Goal: Task Accomplishment & Management: Use online tool/utility

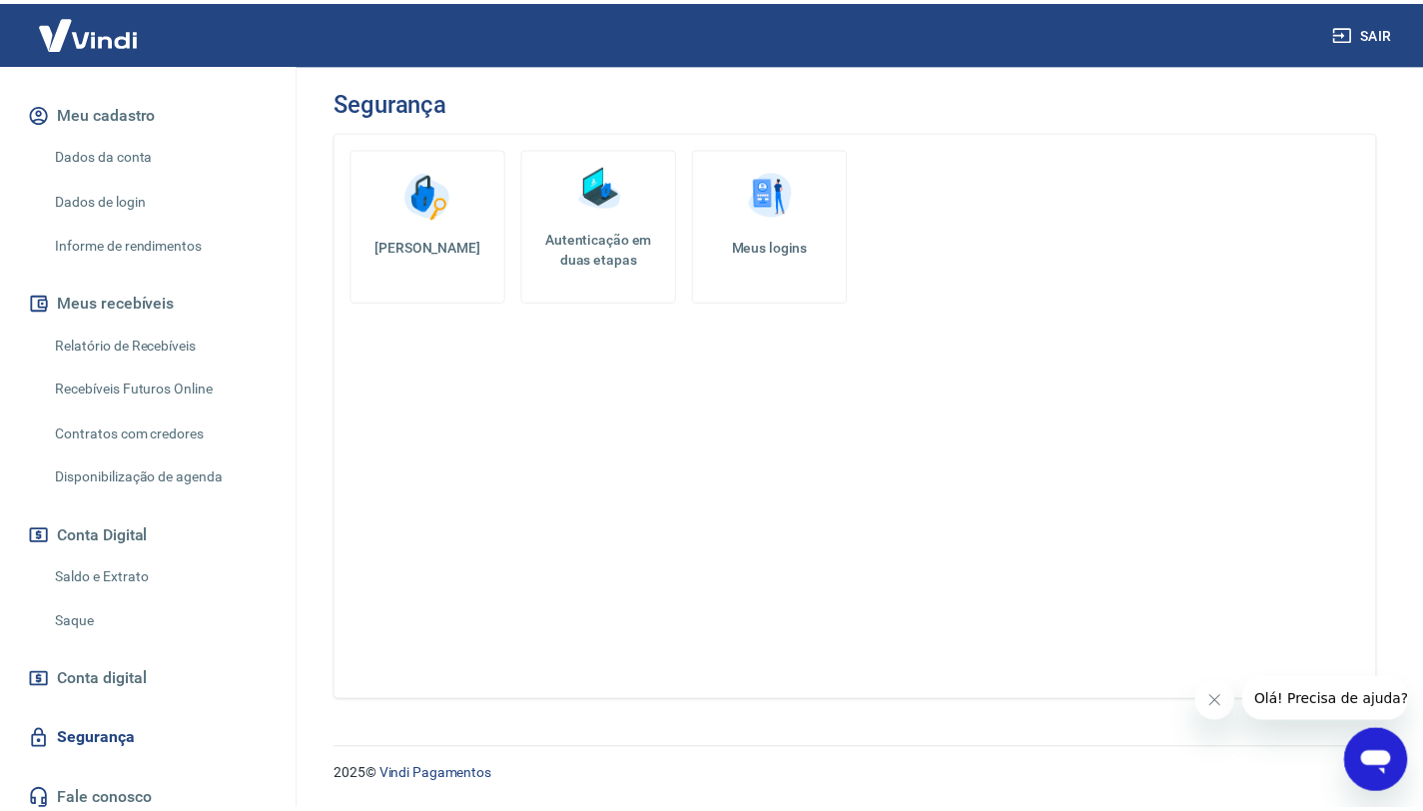
scroll to position [493, 0]
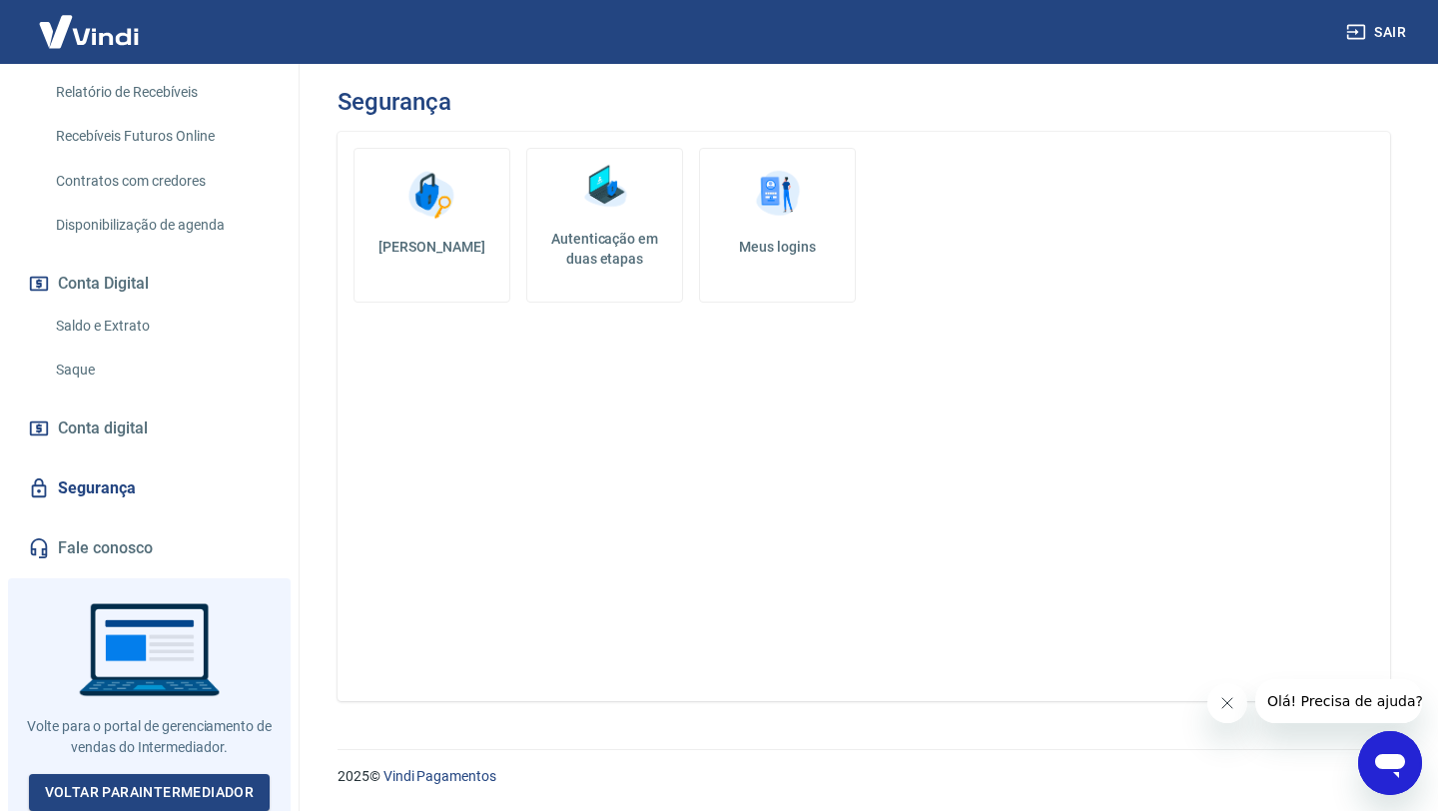
click at [121, 380] on link "Saque" at bounding box center [161, 369] width 227 height 41
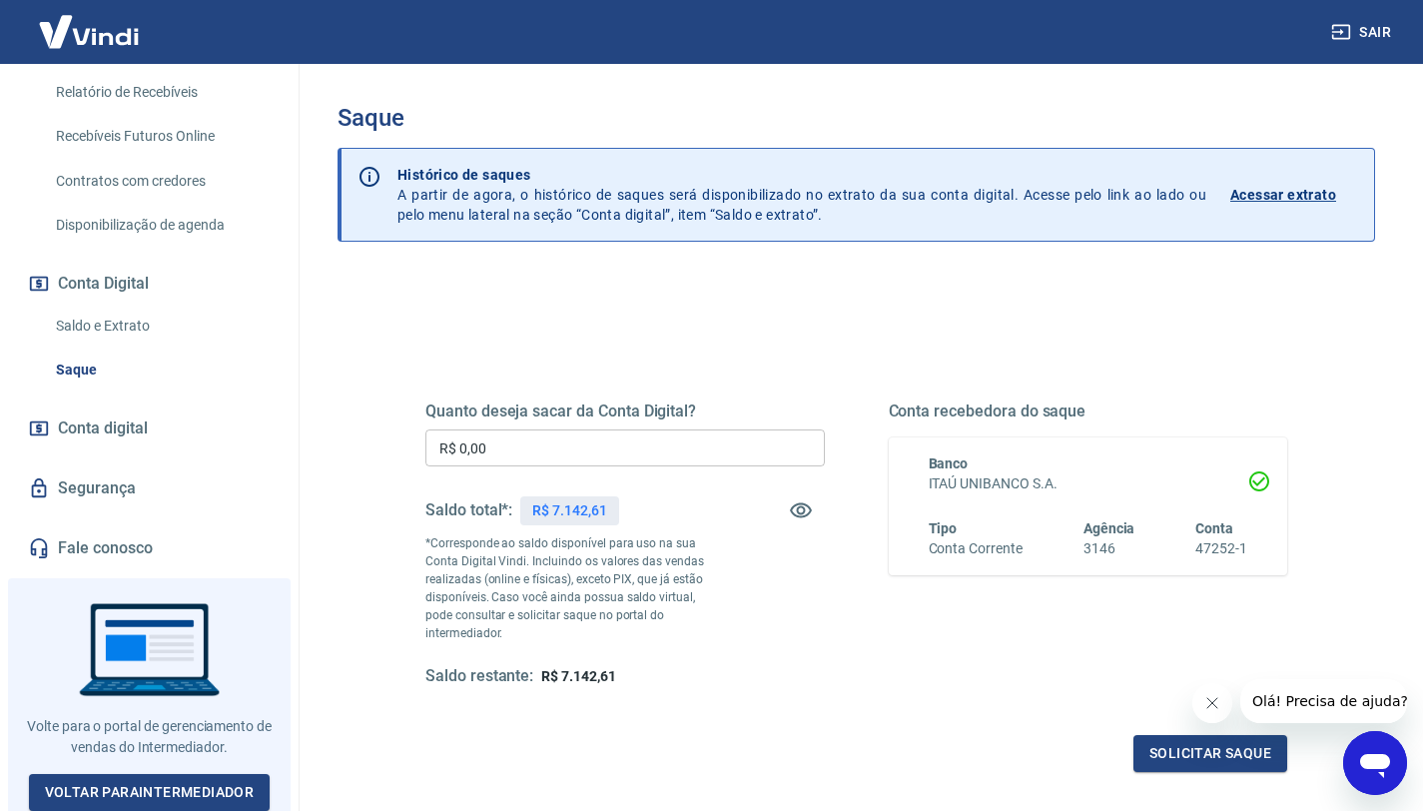
click at [495, 446] on input "R$ 0,00" at bounding box center [624, 447] width 399 height 37
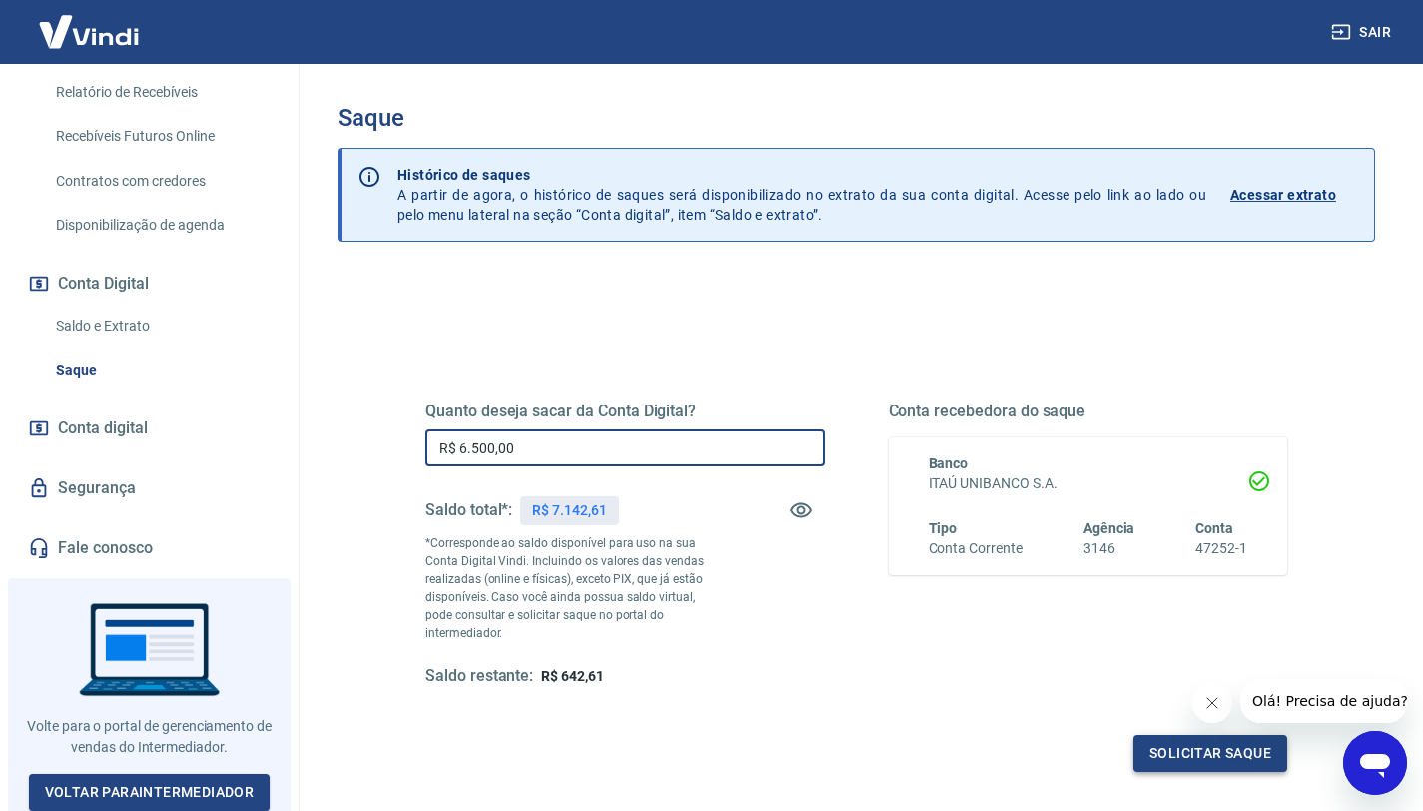
type input "R$ 6.500,00"
click at [1165, 740] on button "Solicitar saque" at bounding box center [1210, 753] width 154 height 37
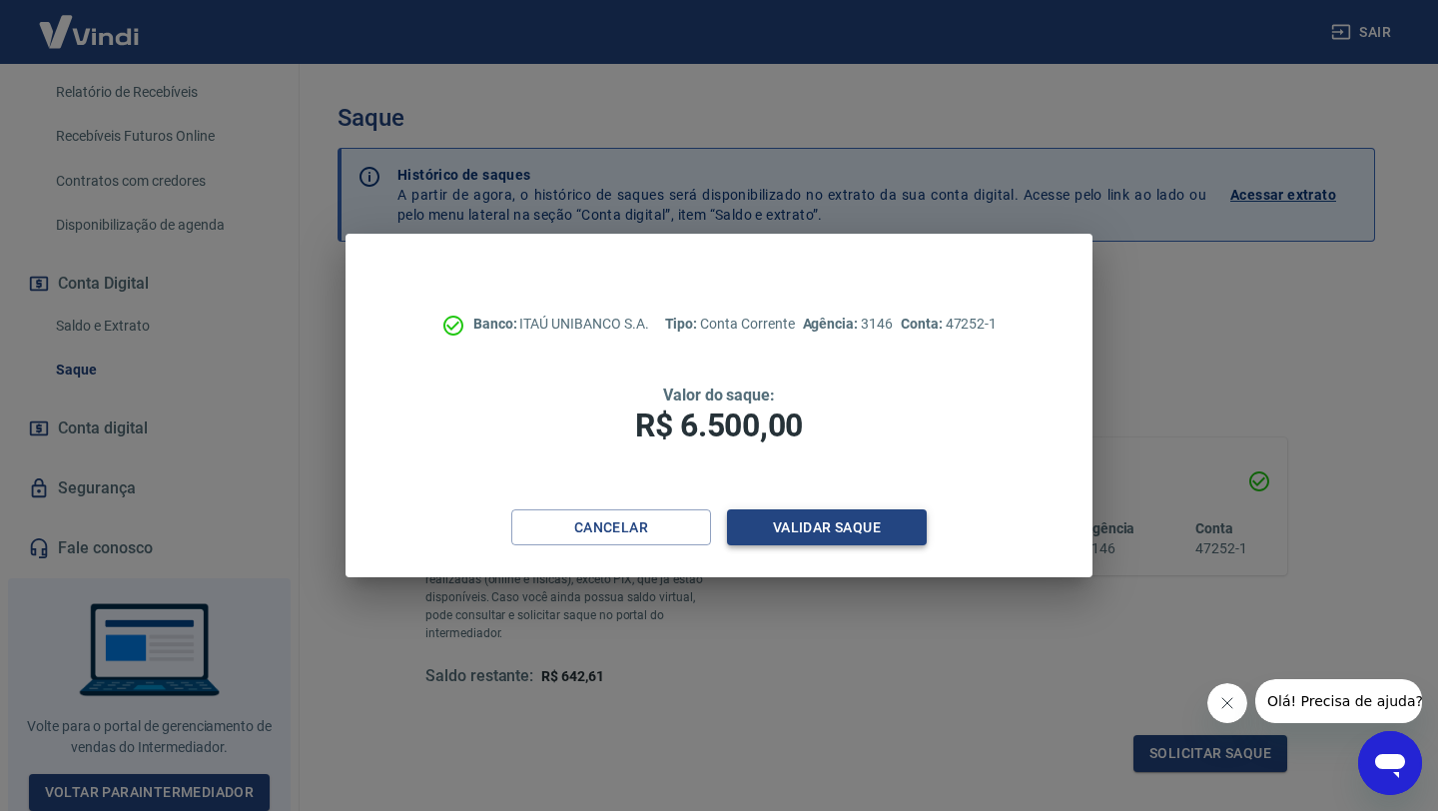
click at [835, 523] on button "Validar saque" at bounding box center [827, 527] width 200 height 37
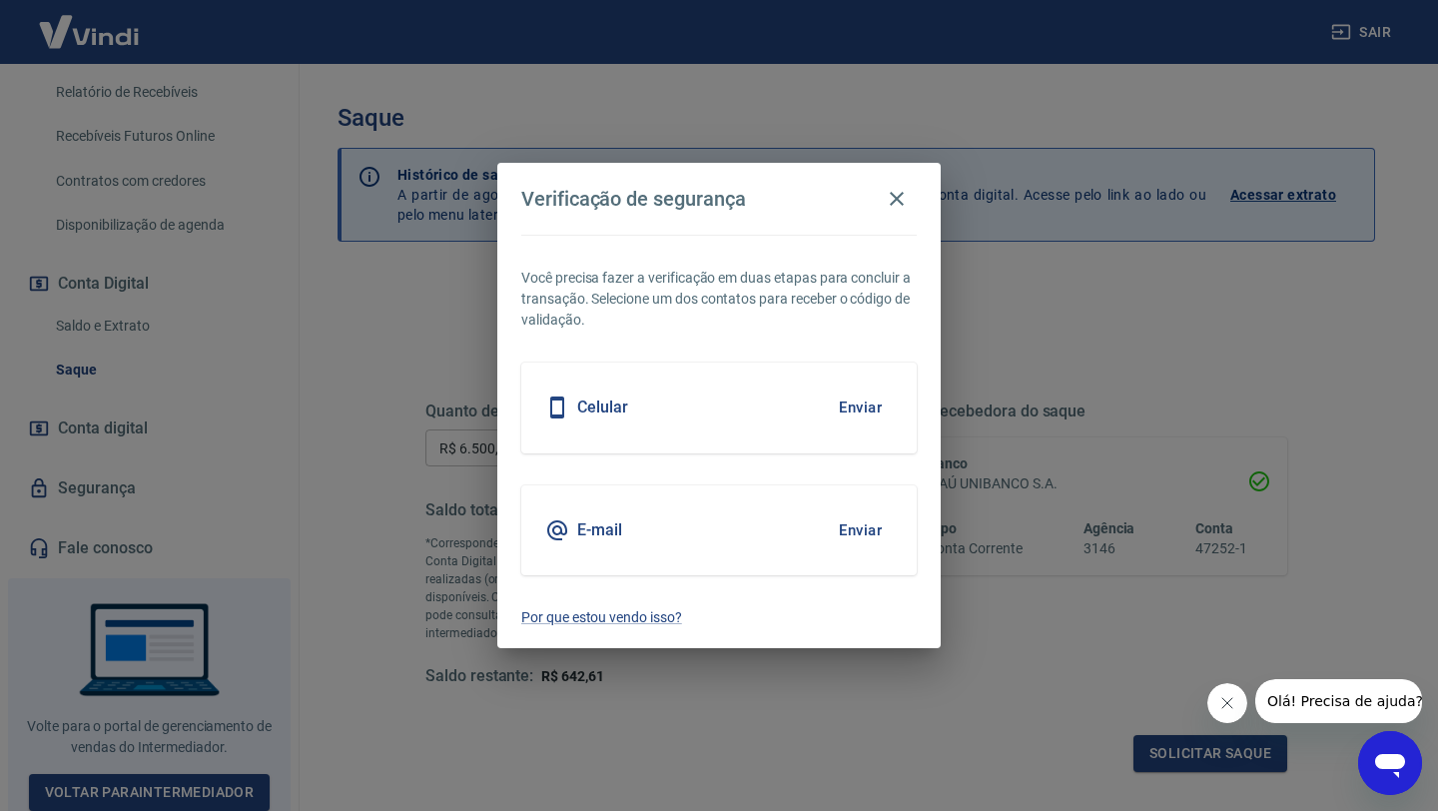
click at [855, 419] on button "Enviar" at bounding box center [860, 407] width 65 height 42
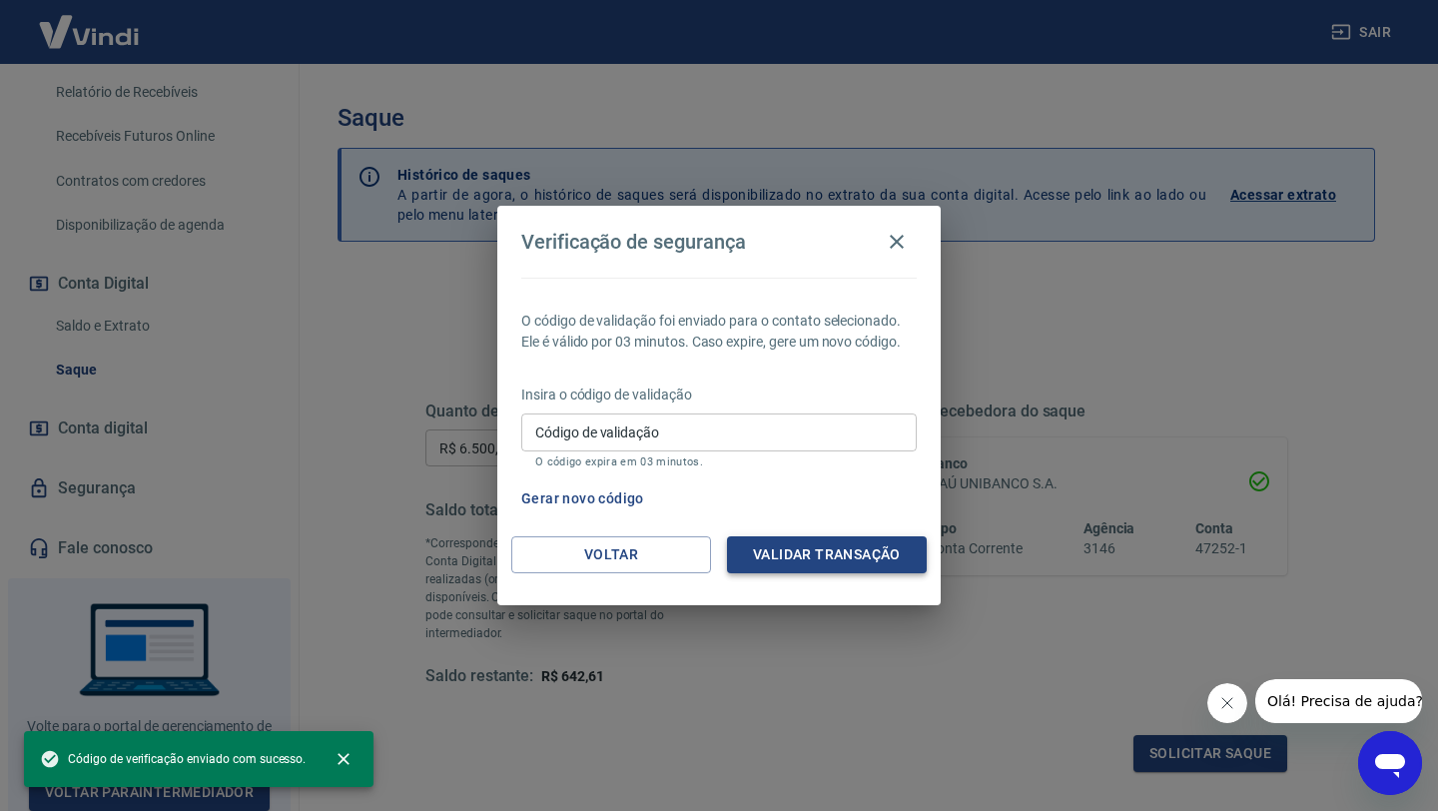
click at [788, 554] on button "Validar transação" at bounding box center [827, 554] width 200 height 37
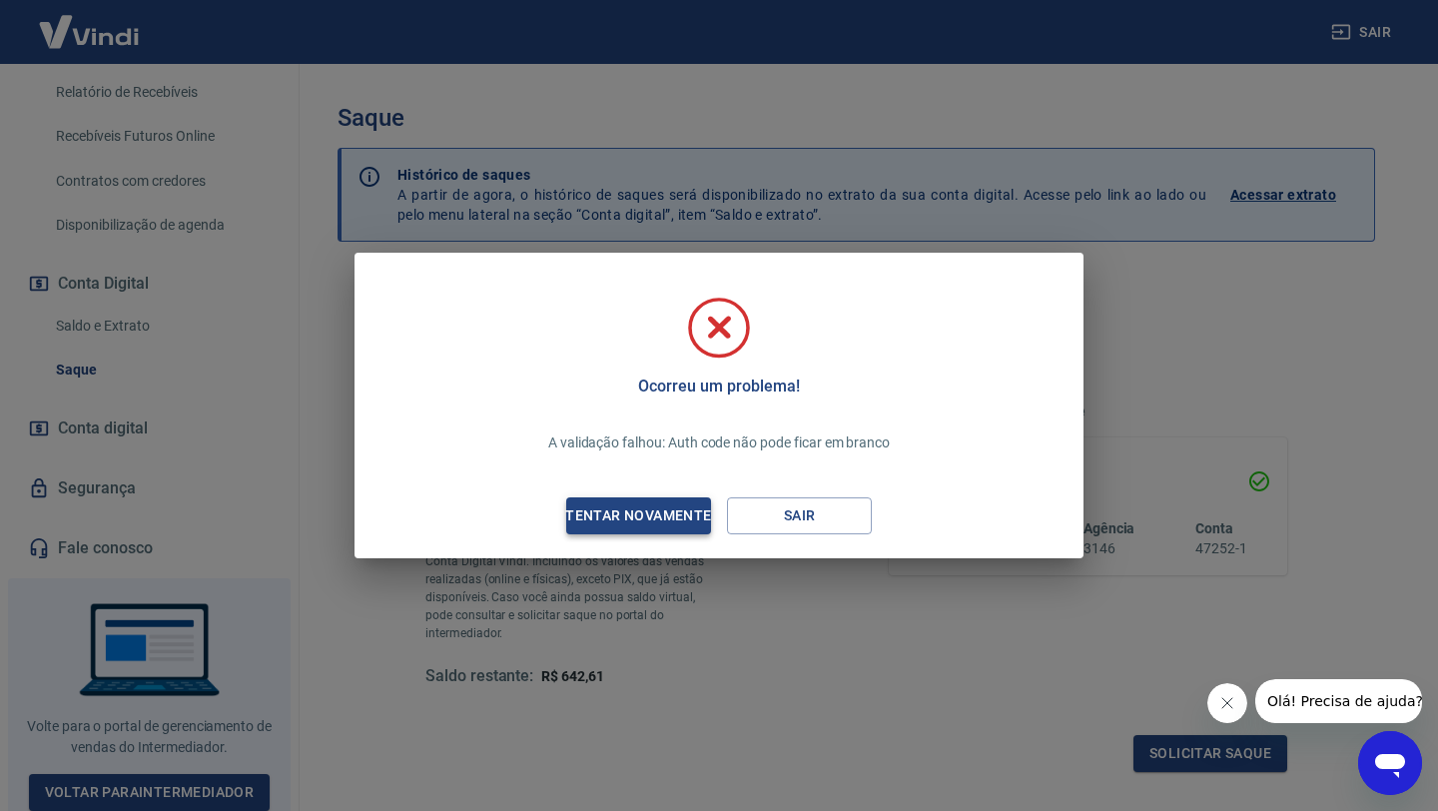
click at [641, 520] on div "Tentar novamente" at bounding box center [638, 515] width 194 height 25
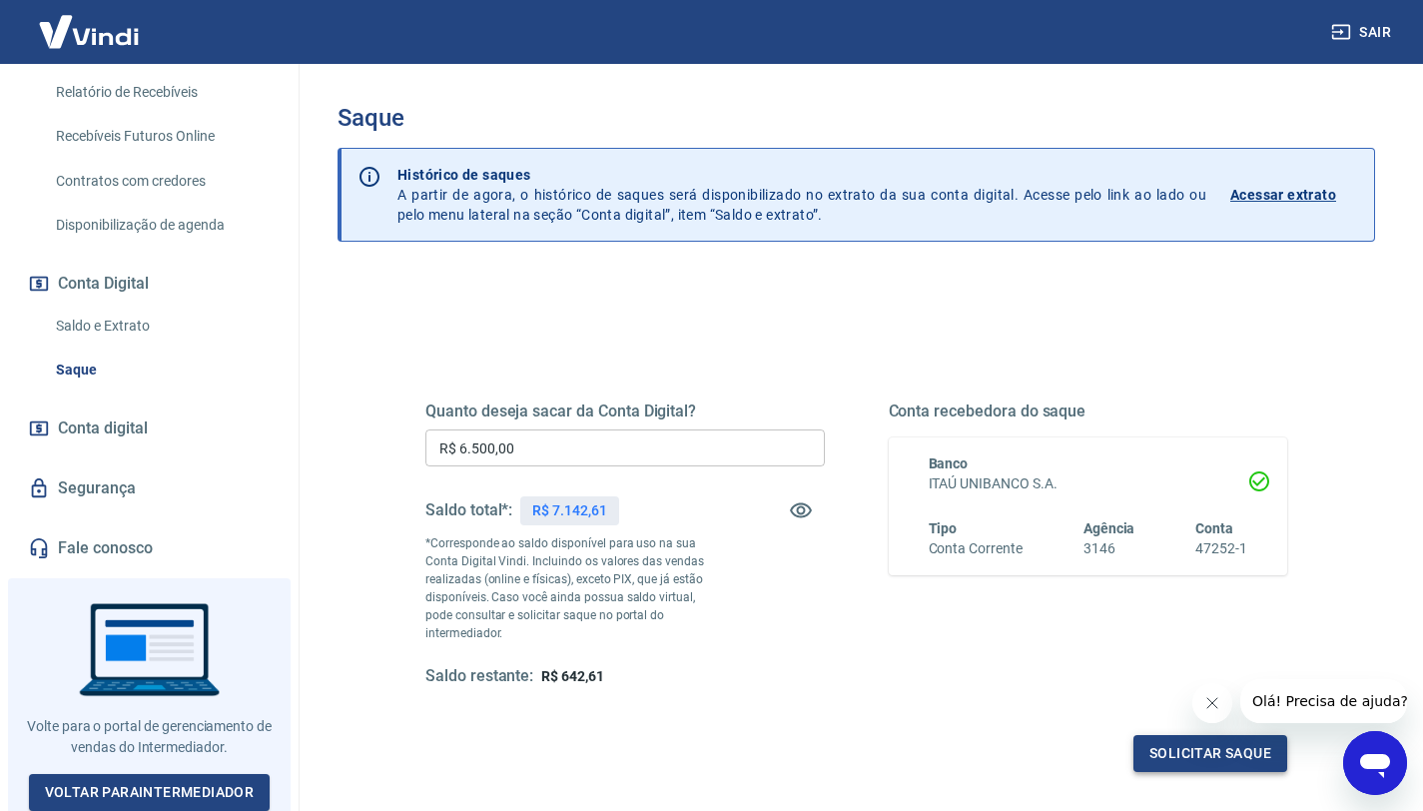
click at [1198, 735] on button "Solicitar saque" at bounding box center [1210, 753] width 154 height 37
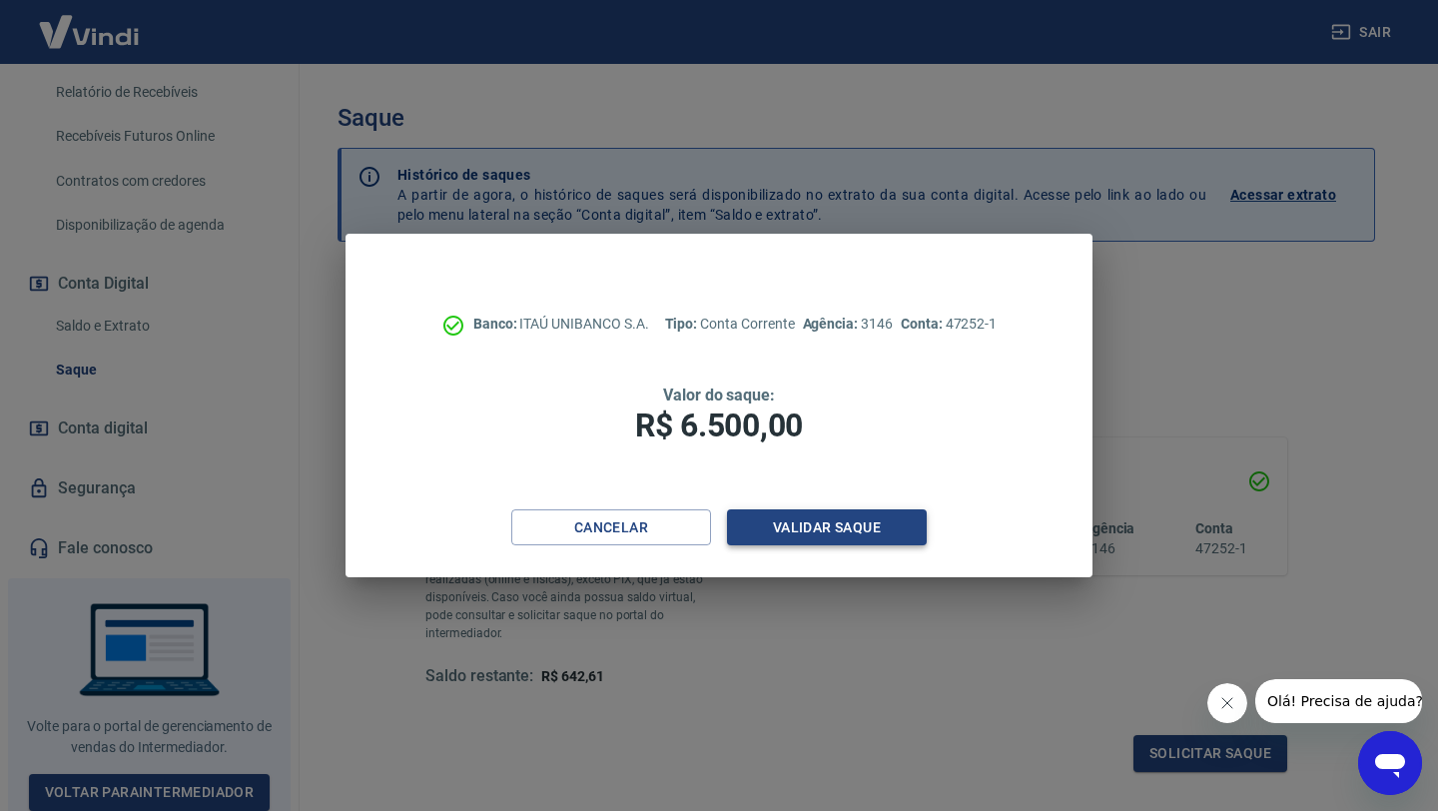
click at [827, 522] on button "Validar saque" at bounding box center [827, 527] width 200 height 37
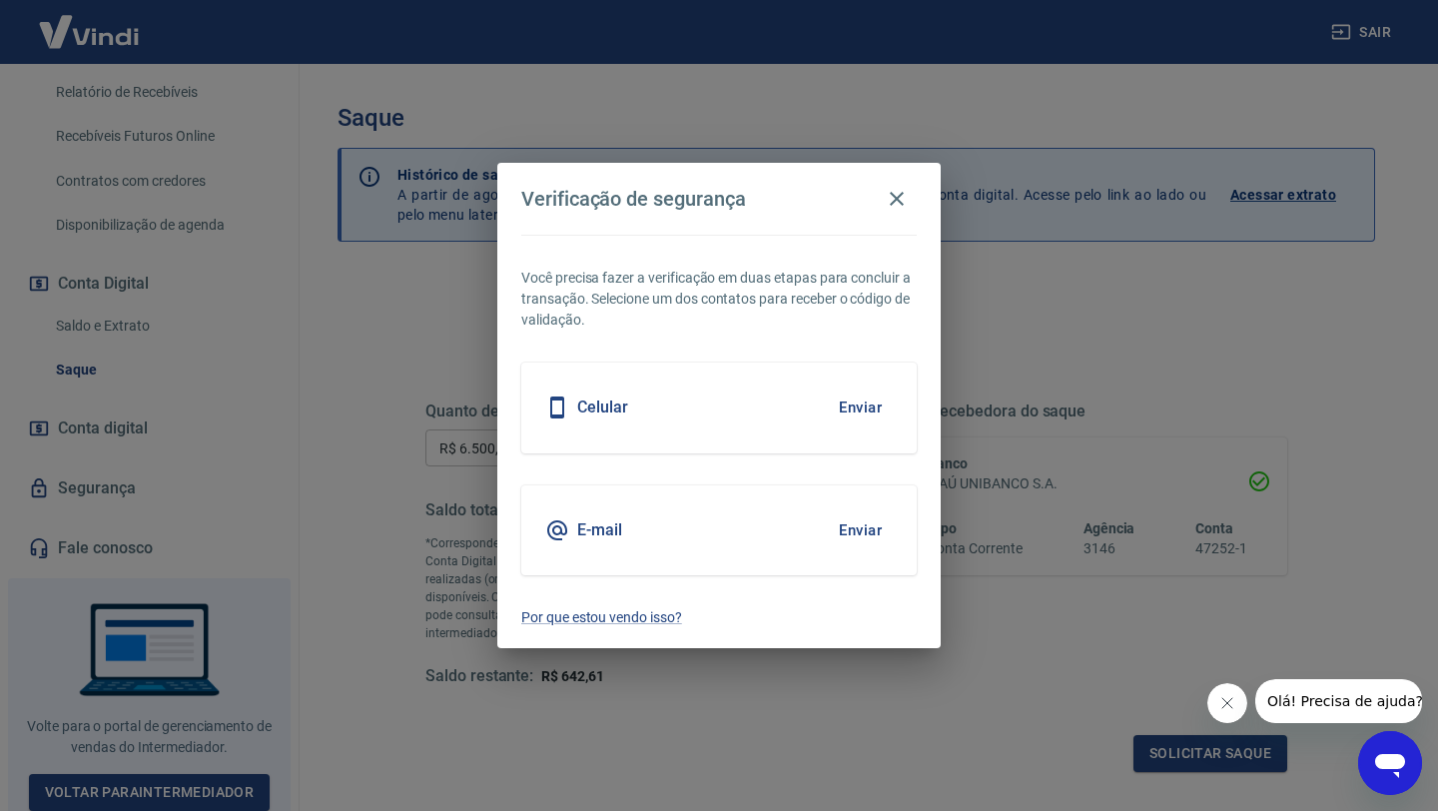
click at [865, 416] on button "Enviar" at bounding box center [860, 407] width 65 height 42
click at [853, 407] on button "Enviar" at bounding box center [860, 407] width 65 height 42
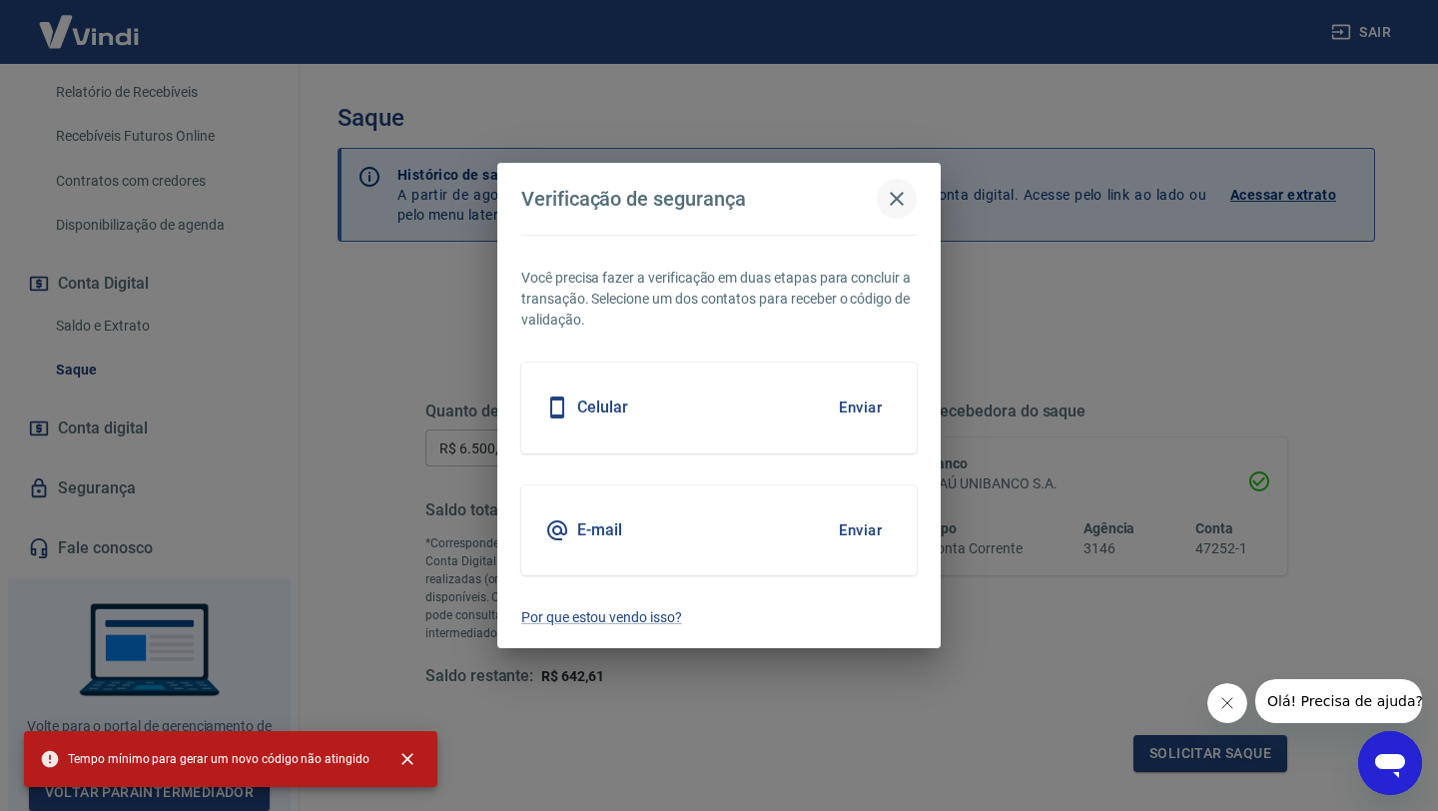
click at [908, 202] on icon "button" at bounding box center [897, 199] width 24 height 24
